Goal: Task Accomplishment & Management: Use online tool/utility

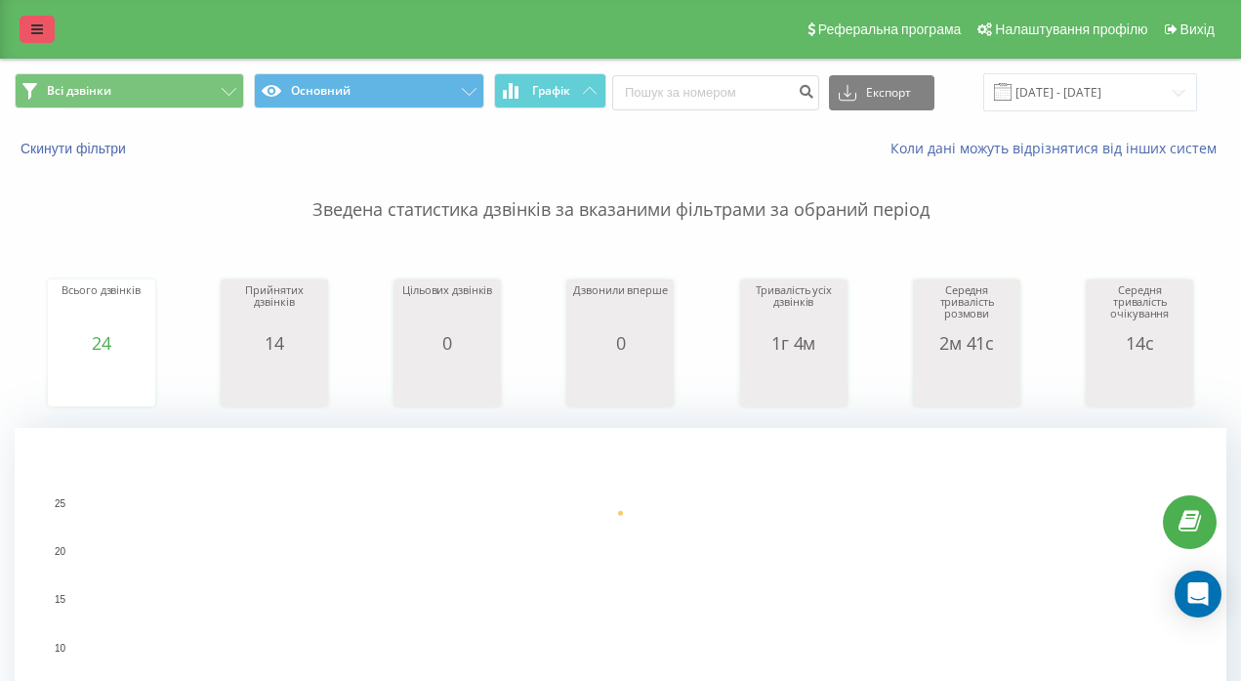
click at [32, 28] on icon at bounding box center [37, 29] width 12 height 14
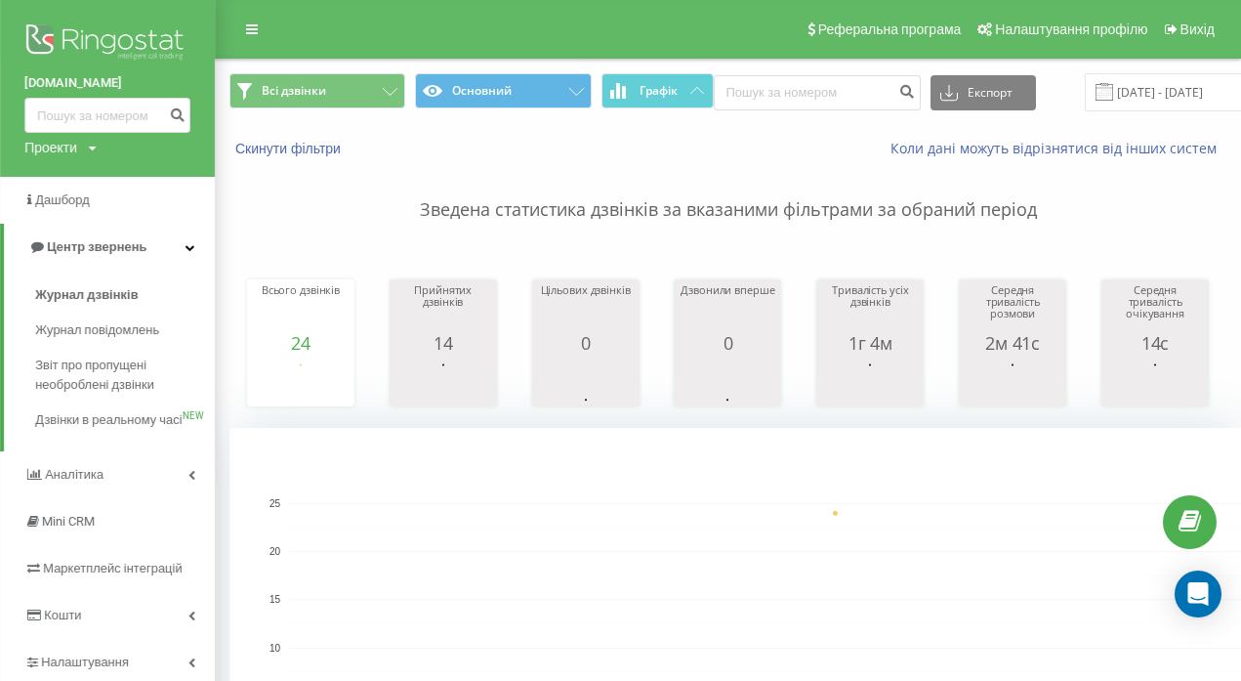
click at [0, 0] on icon at bounding box center [0, 0] width 0 height 0
click at [0, 0] on div "[PERSON_NAME]: 1 час Офлайн: весь день Офлайн" at bounding box center [0, 0] width 0 height 0
click at [0, 0] on icon at bounding box center [0, 0] width 0 height 0
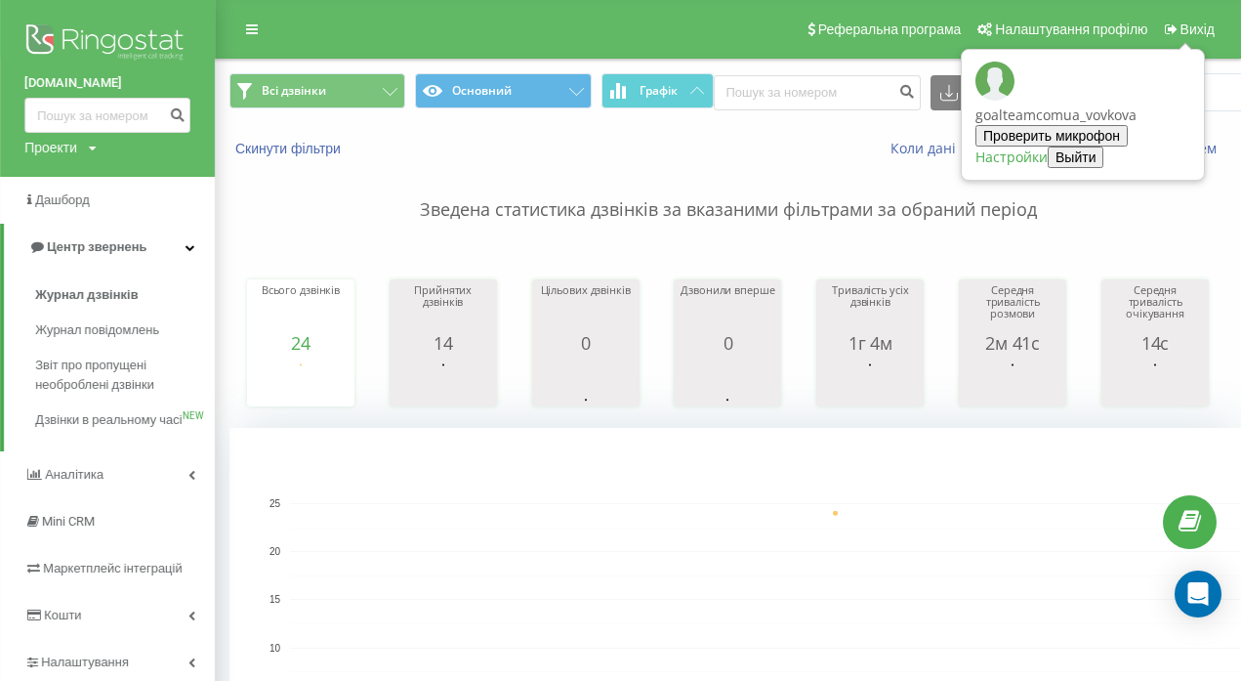
click at [1048, 147] on link "Настройки" at bounding box center [1011, 156] width 72 height 19
click at [0, 0] on icon at bounding box center [0, 0] width 0 height 0
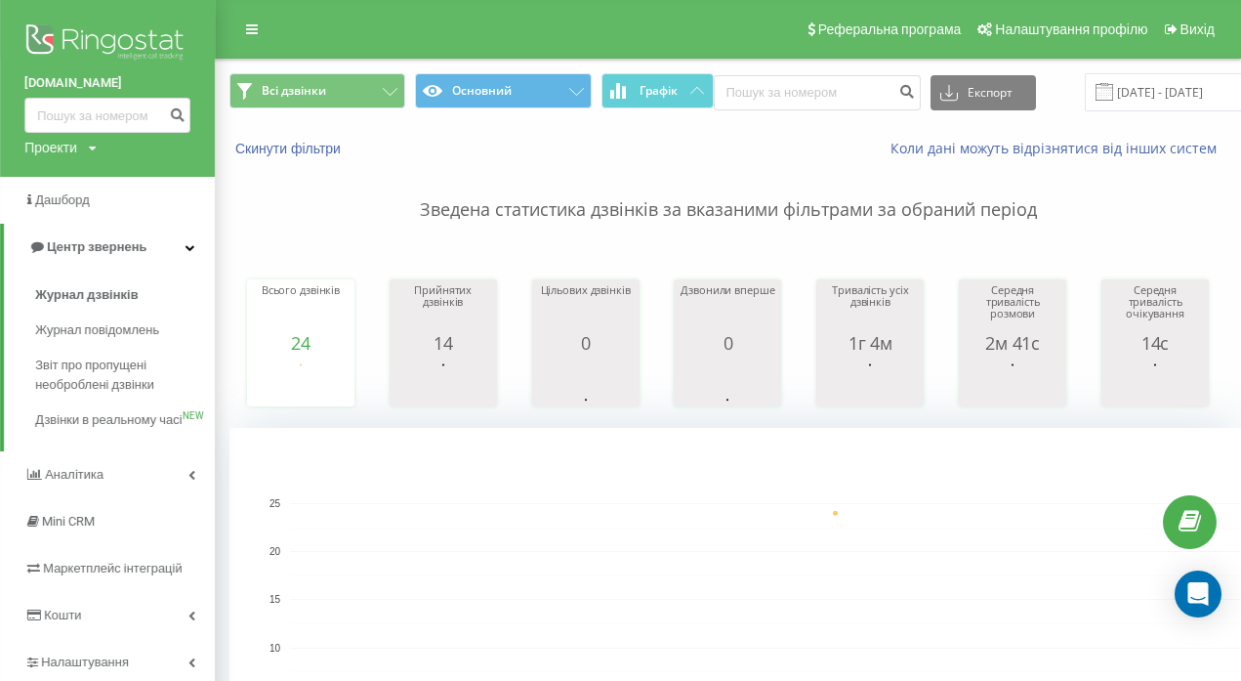
click at [294, 187] on p "Зведена статистика дзвінків за вказаними фільтрами за обраний період" at bounding box center [727, 190] width 997 height 64
click at [77, 156] on div "Проекти" at bounding box center [50, 148] width 53 height 20
click at [299, 177] on p "Зведена статистика дзвінків за вказаними фільтрами за обраний період" at bounding box center [727, 190] width 997 height 64
click at [0, 0] on input "text" at bounding box center [0, 0] width 0 height 0
type input "3"
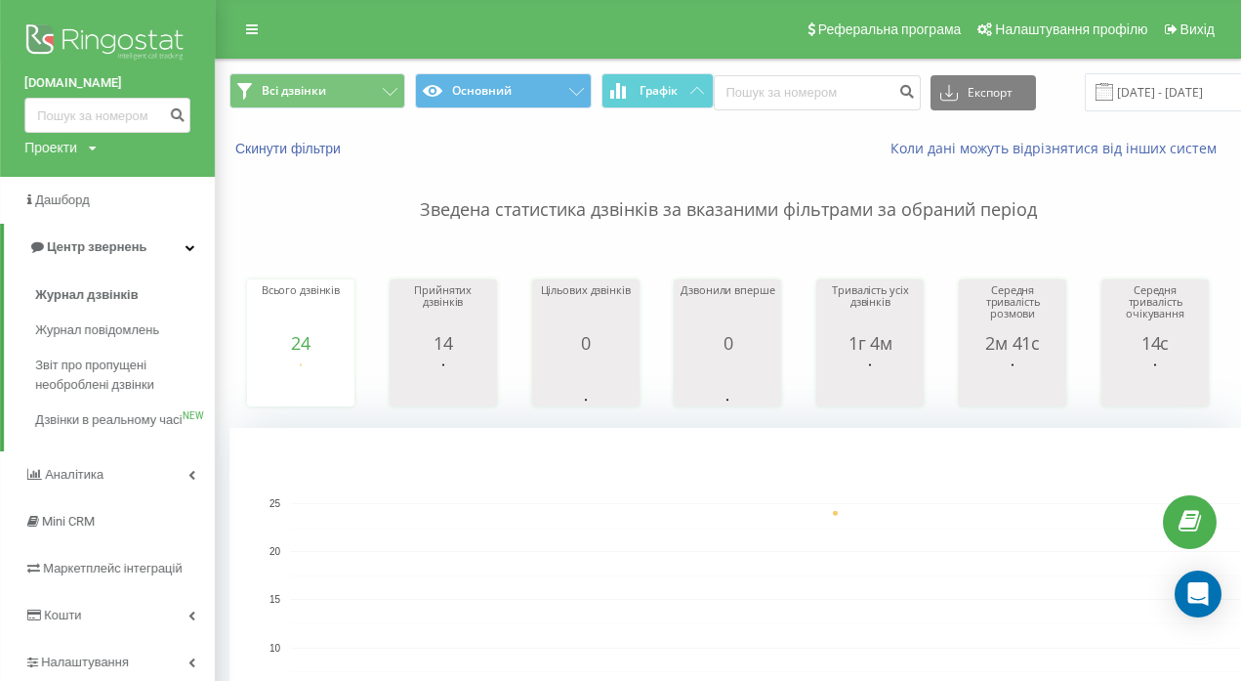
type input "3"
type input "##002#**21*[PHONE_NUMBER]"
click at [0, 0] on button at bounding box center [0, 0] width 0 height 0
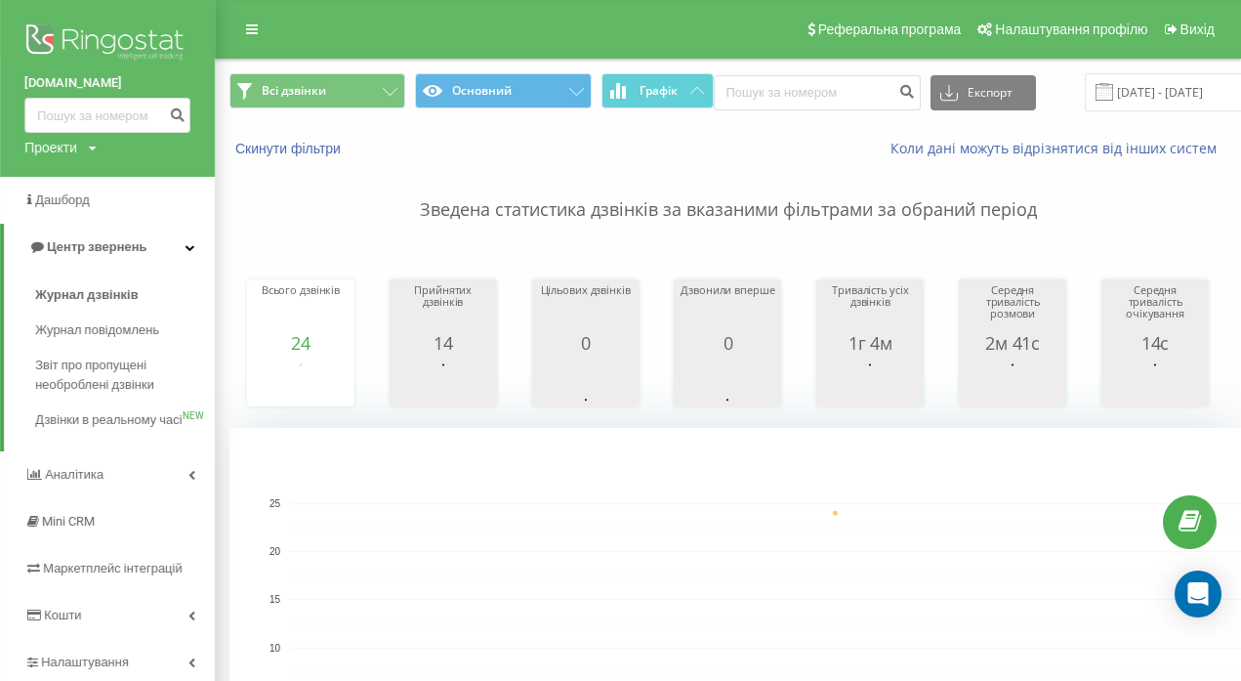
click at [0, 0] on icon at bounding box center [0, 0] width 0 height 0
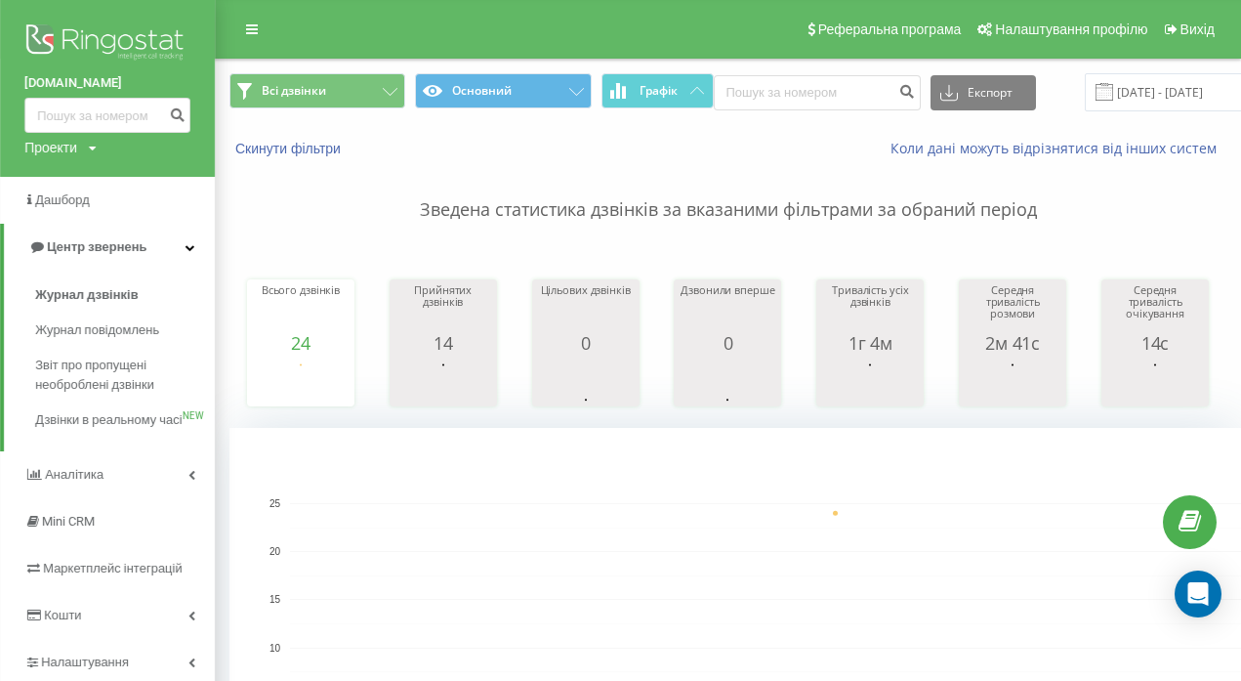
click at [0, 0] on icon at bounding box center [0, 0] width 0 height 0
click at [0, 0] on rect at bounding box center [0, 0] width 0 height 0
click at [0, 0] on input "text" at bounding box center [0, 0] width 0 height 0
type input "0950476185"
click at [0, 0] on button at bounding box center [0, 0] width 0 height 0
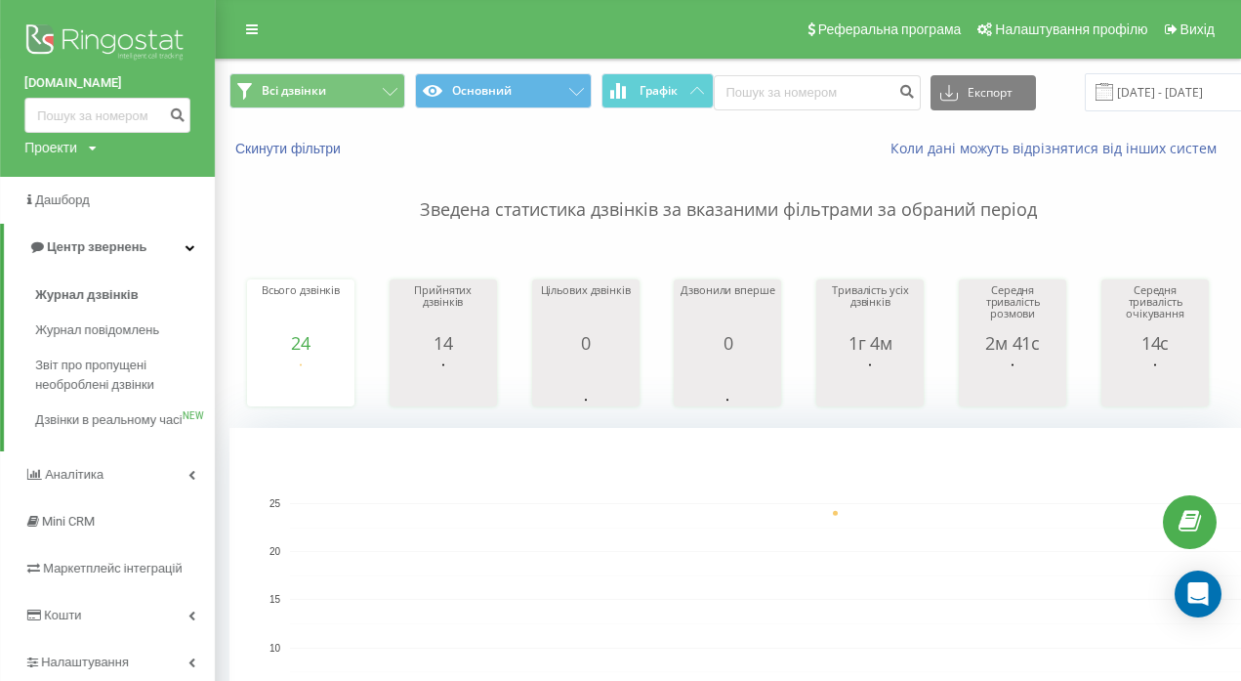
click at [0, 0] on button at bounding box center [0, 0] width 0 height 0
